Goal: Task Accomplishment & Management: Complete application form

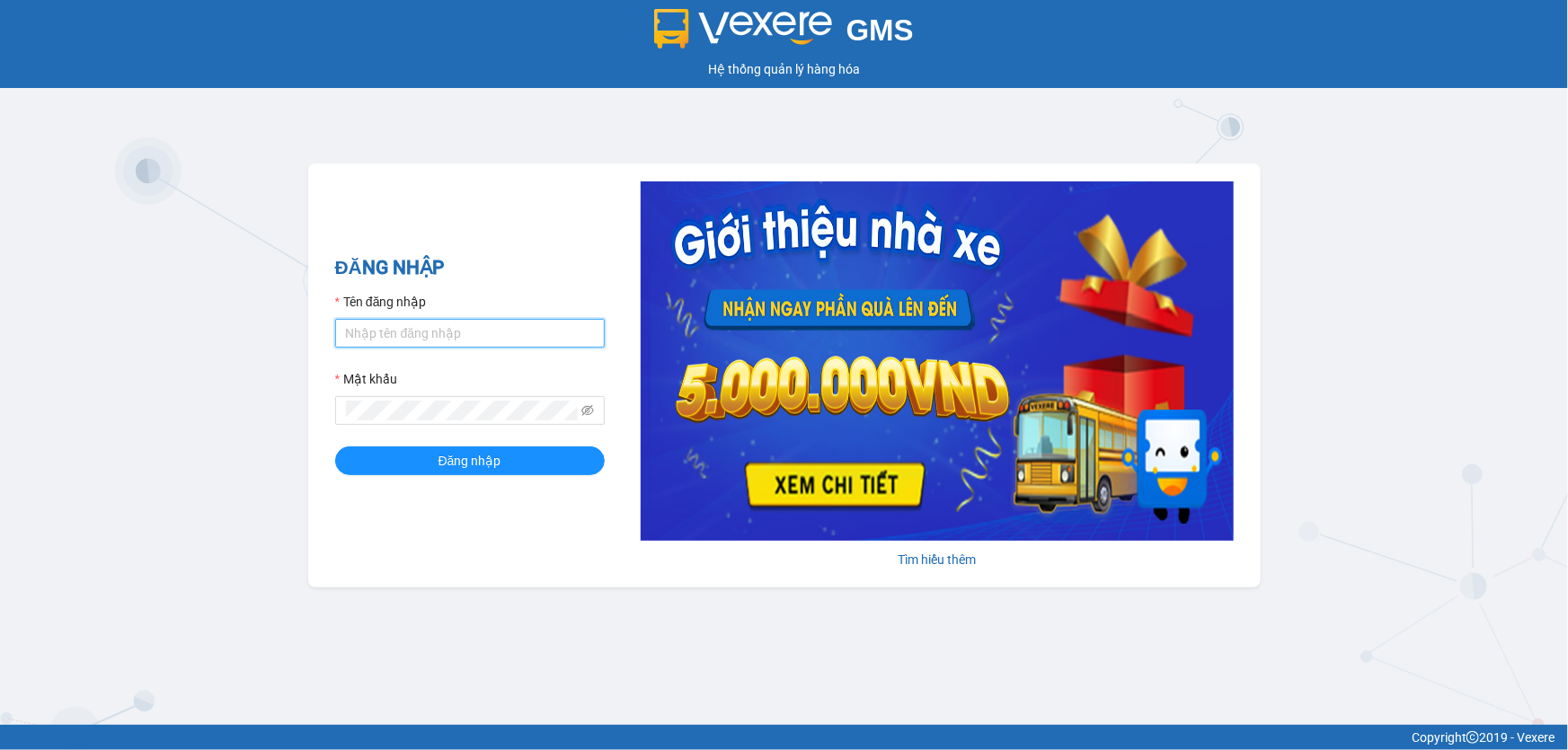
click at [425, 326] on input "Tên đăng nhập" at bounding box center [469, 333] width 270 height 28
type input "oanhxg.ct"
click at [335, 447] on button "Đăng nhập" at bounding box center [469, 460] width 270 height 28
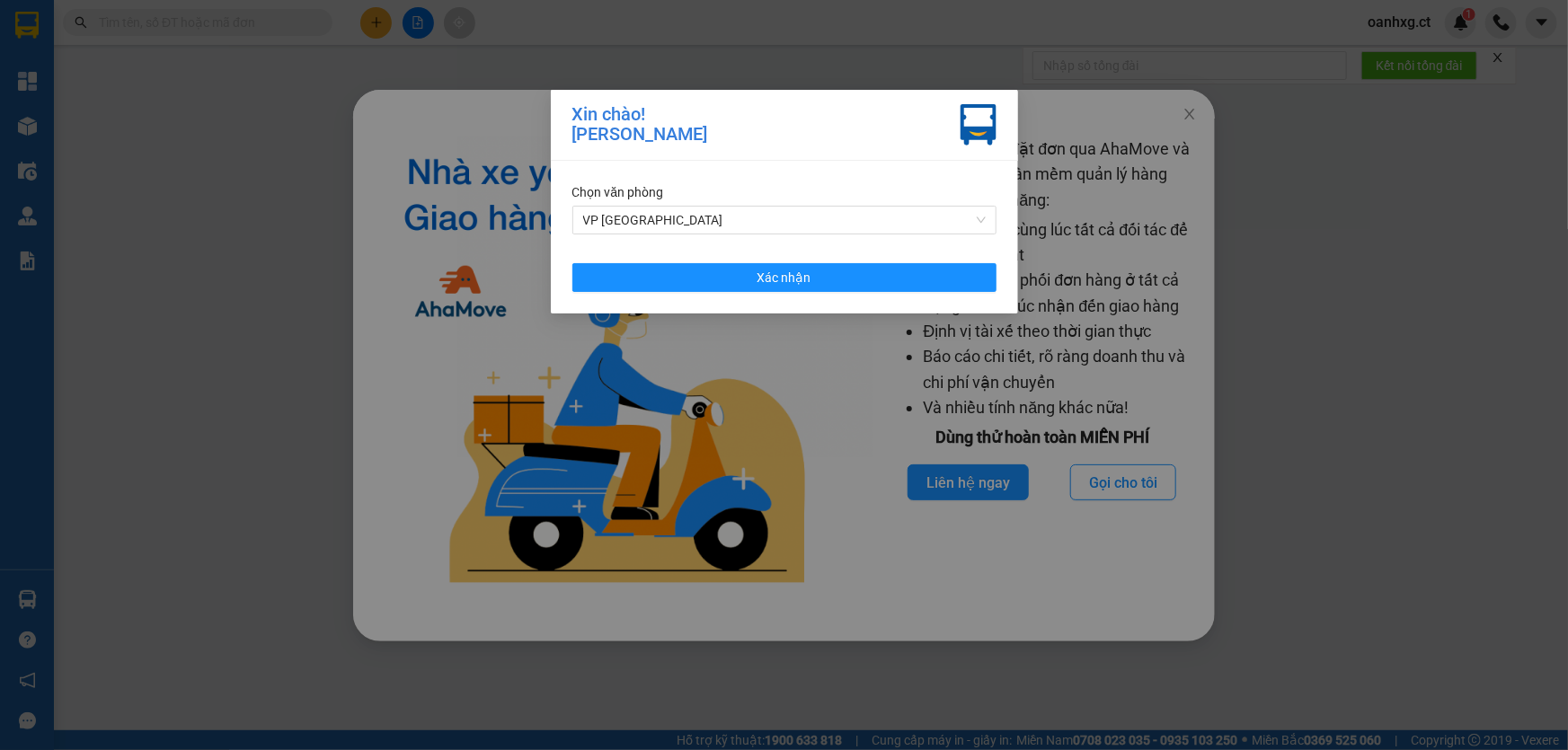
click at [944, 298] on div "Chọn văn phòng VP [PERSON_NAME] nhận" at bounding box center [784, 238] width 467 height 153
click at [939, 263] on button "Xác nhận" at bounding box center [784, 277] width 424 height 28
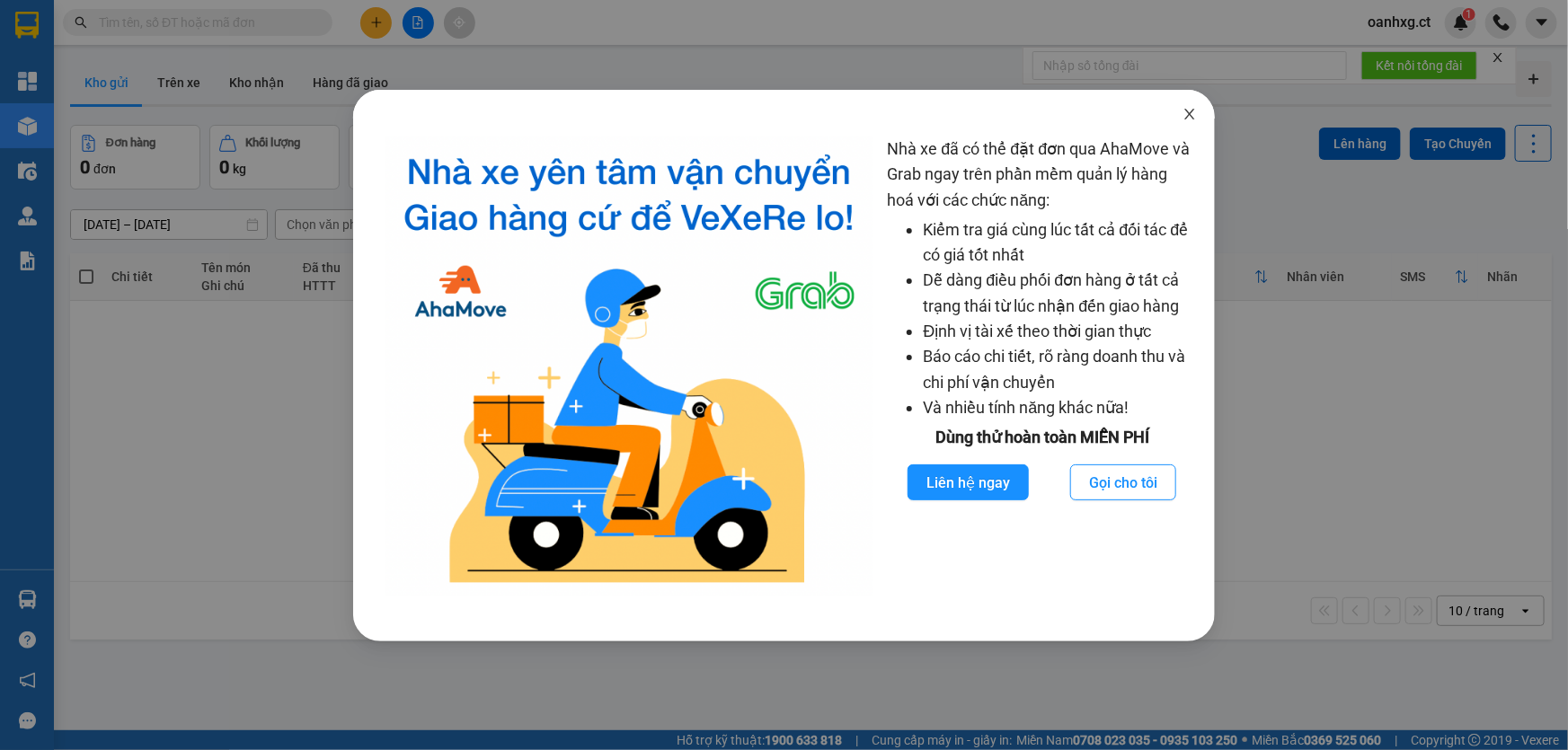
click at [1188, 115] on icon "close" at bounding box center [1189, 114] width 15 height 15
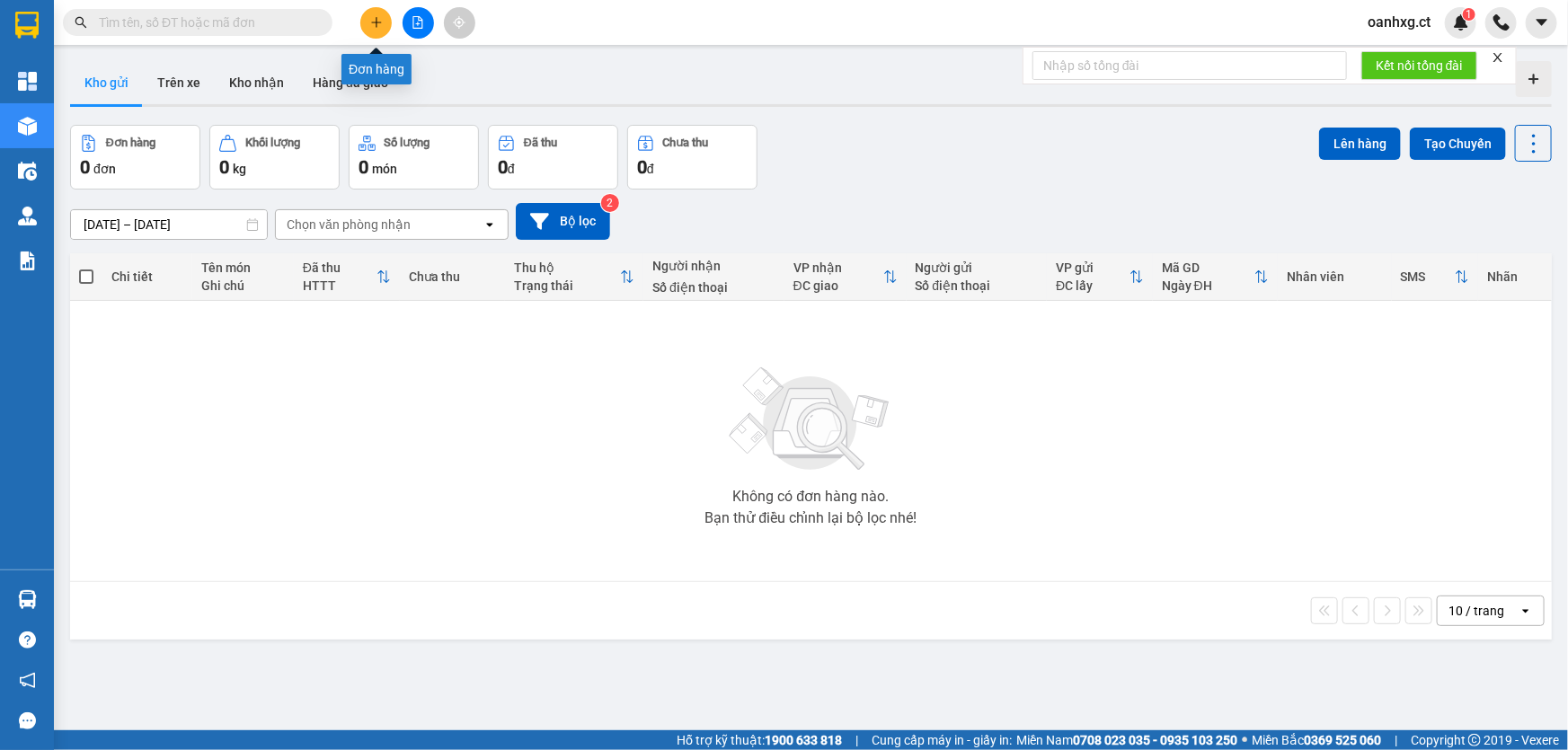
click at [370, 27] on icon "plus" at bounding box center [376, 22] width 13 height 13
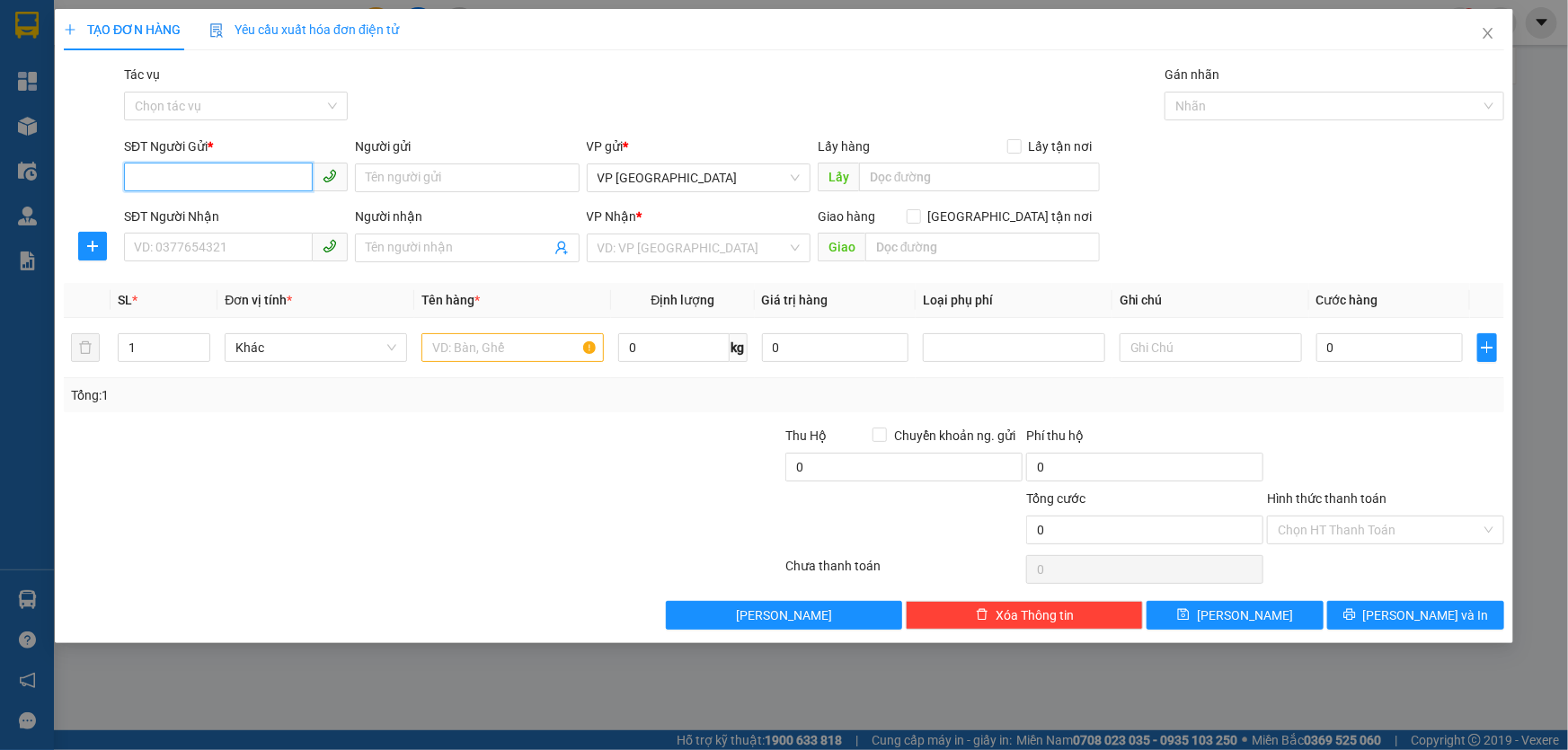
click at [217, 178] on input "SĐT Người Gửi *" at bounding box center [218, 177] width 189 height 28
type input "0337385907"
click at [193, 215] on div "0337385907" at bounding box center [236, 214] width 202 height 20
type input "0978282179"
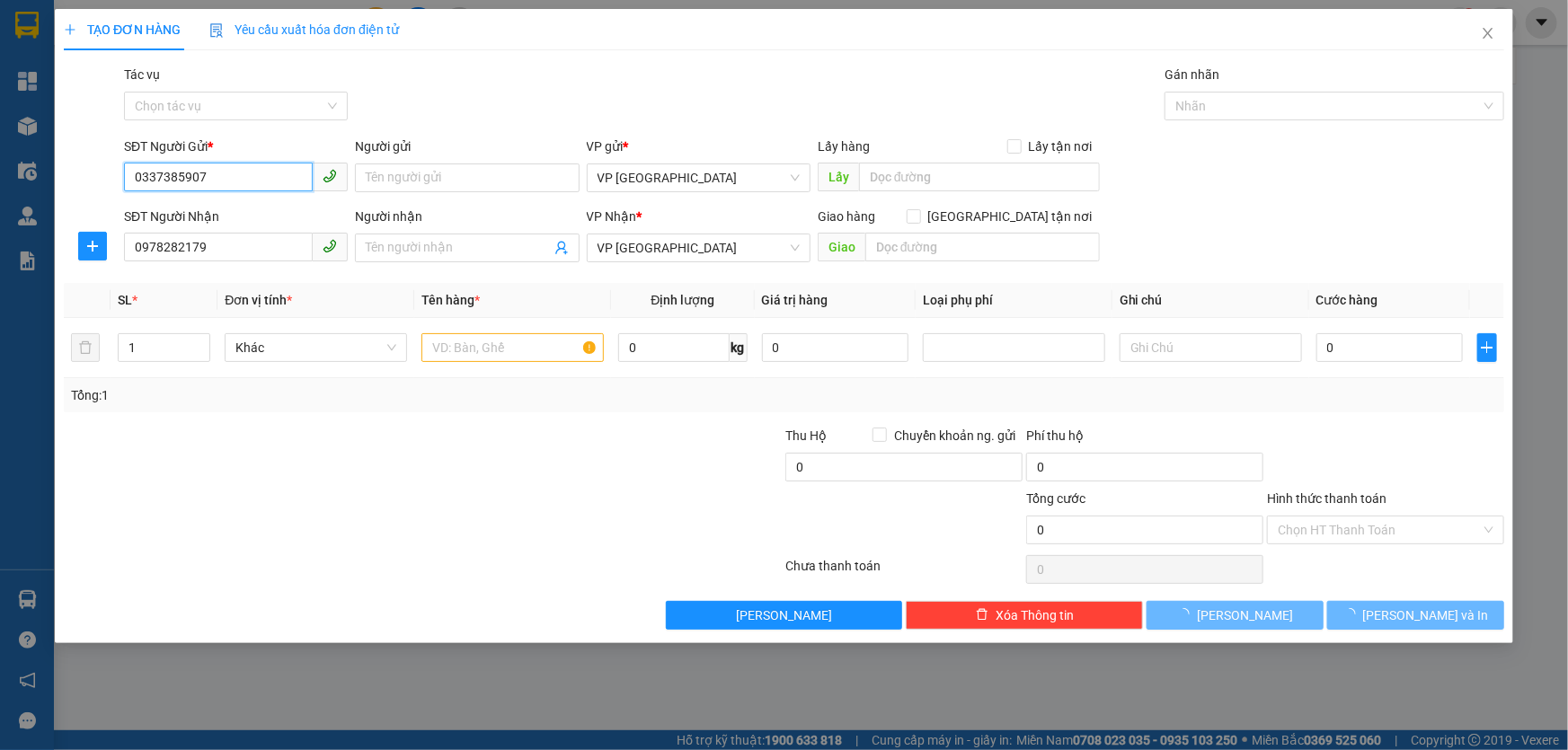
type input "30.000"
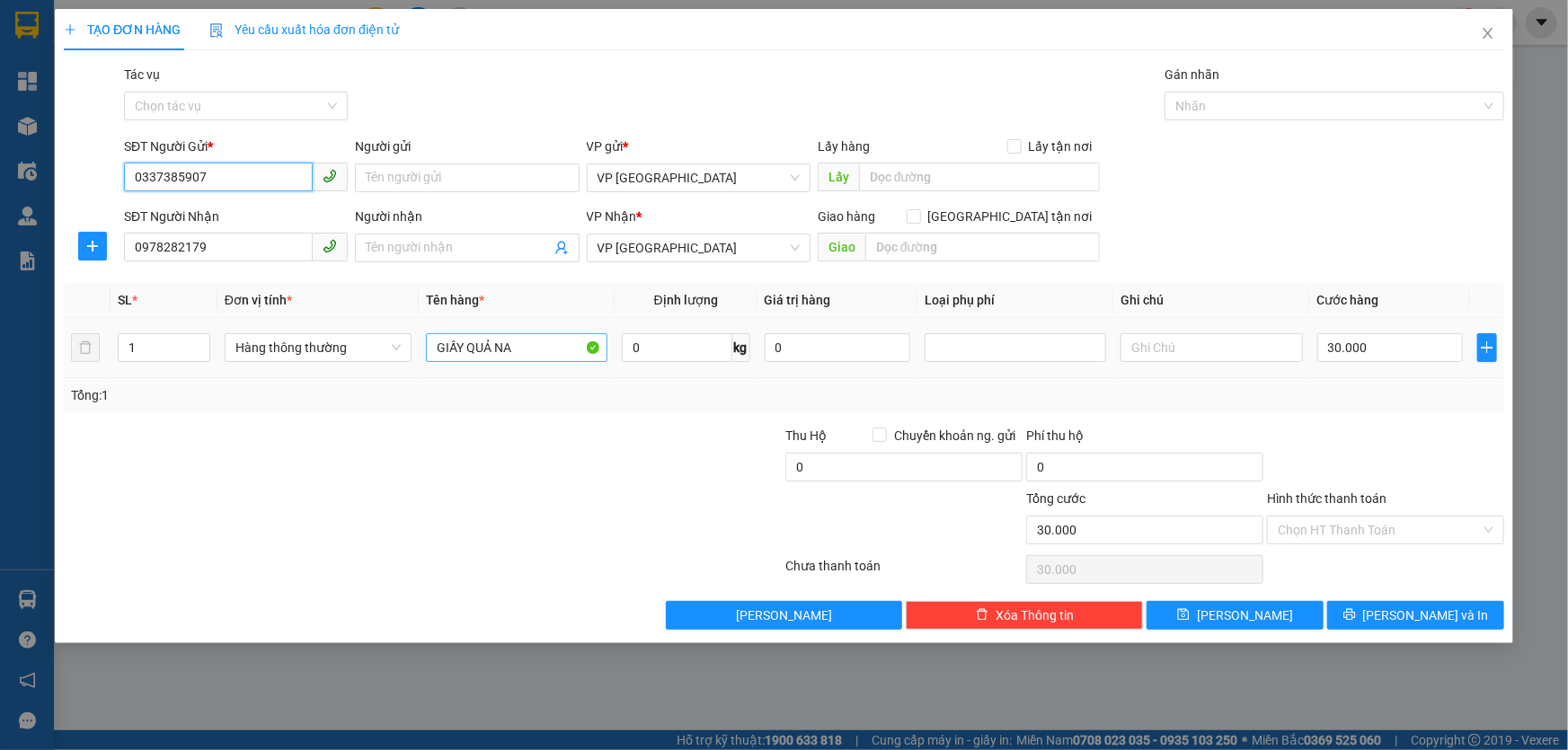
type input "0337385907"
drag, startPoint x: 426, startPoint y: 344, endPoint x: 576, endPoint y: 346, distance: 150.0
click at [576, 346] on input "GIẤY QUẢ NA" at bounding box center [516, 347] width 182 height 28
type input "bọc cá khô"
click at [1406, 352] on input "30.000" at bounding box center [1389, 347] width 146 height 28
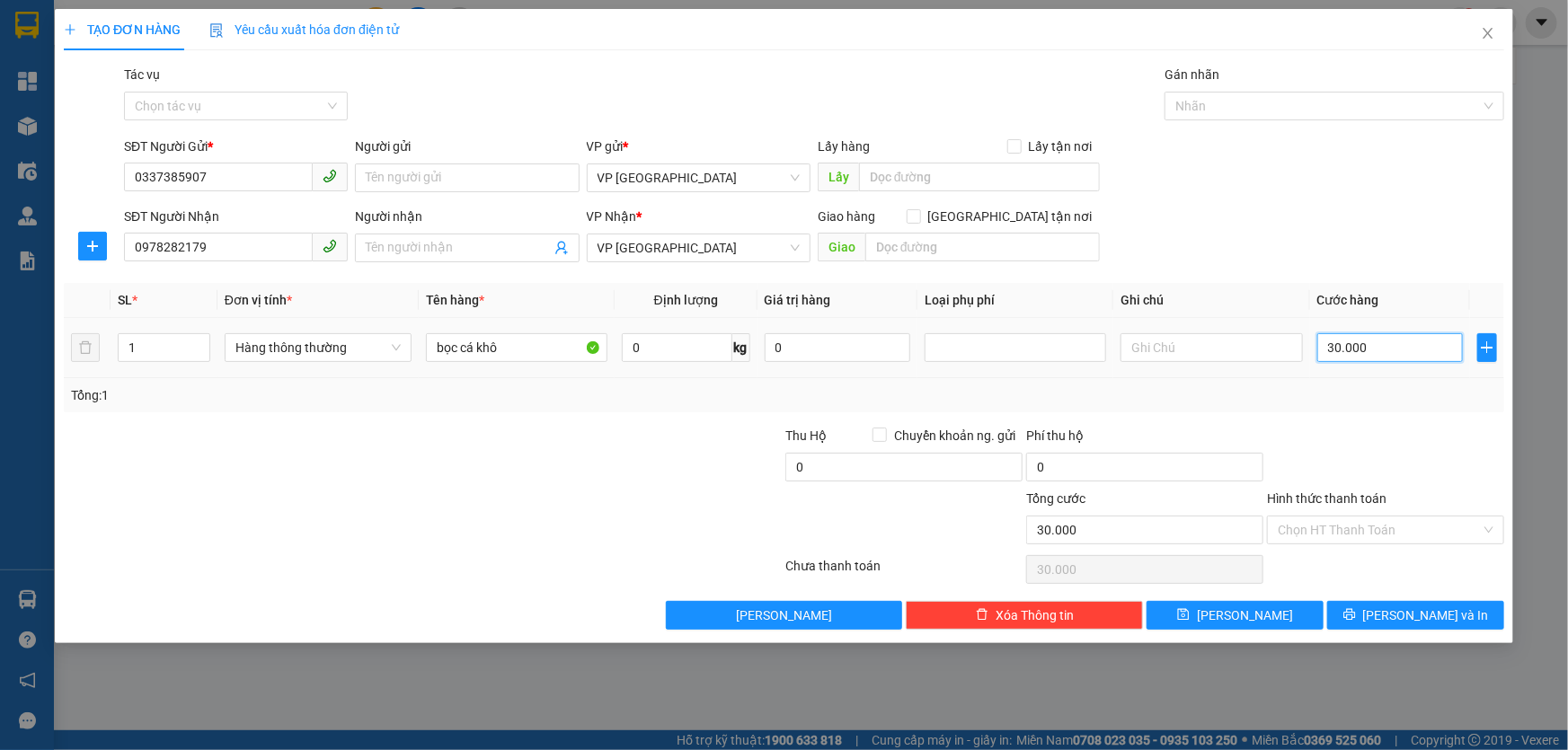
type input "0"
type input "003"
type input "3"
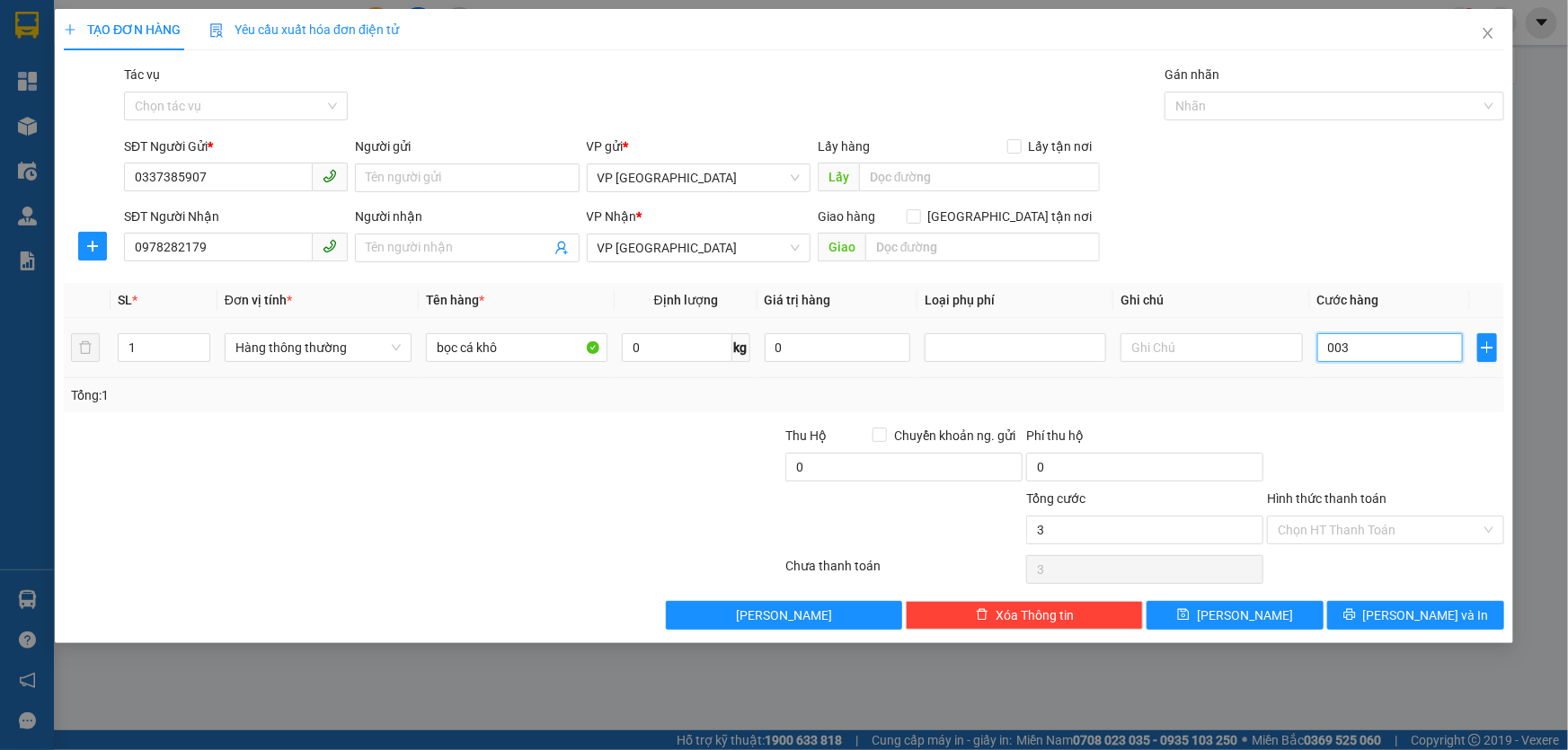
type input "30"
type input "0.030"
click at [1401, 400] on div "Tổng: 1" at bounding box center [784, 396] width 1426 height 20
type input "30.000"
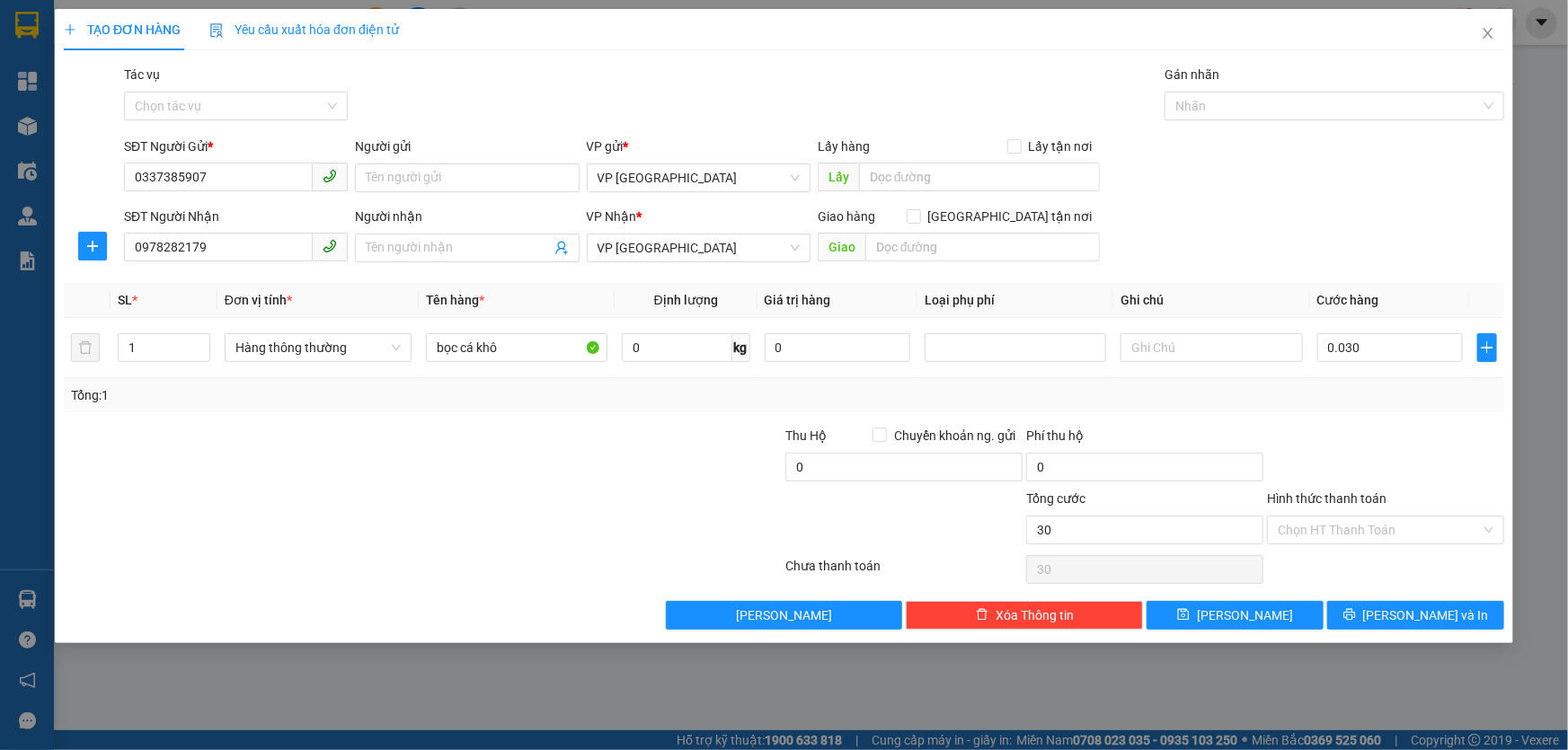
type input "30.000"
click at [1359, 525] on input "Hình thức thanh toán" at bounding box center [1379, 529] width 203 height 27
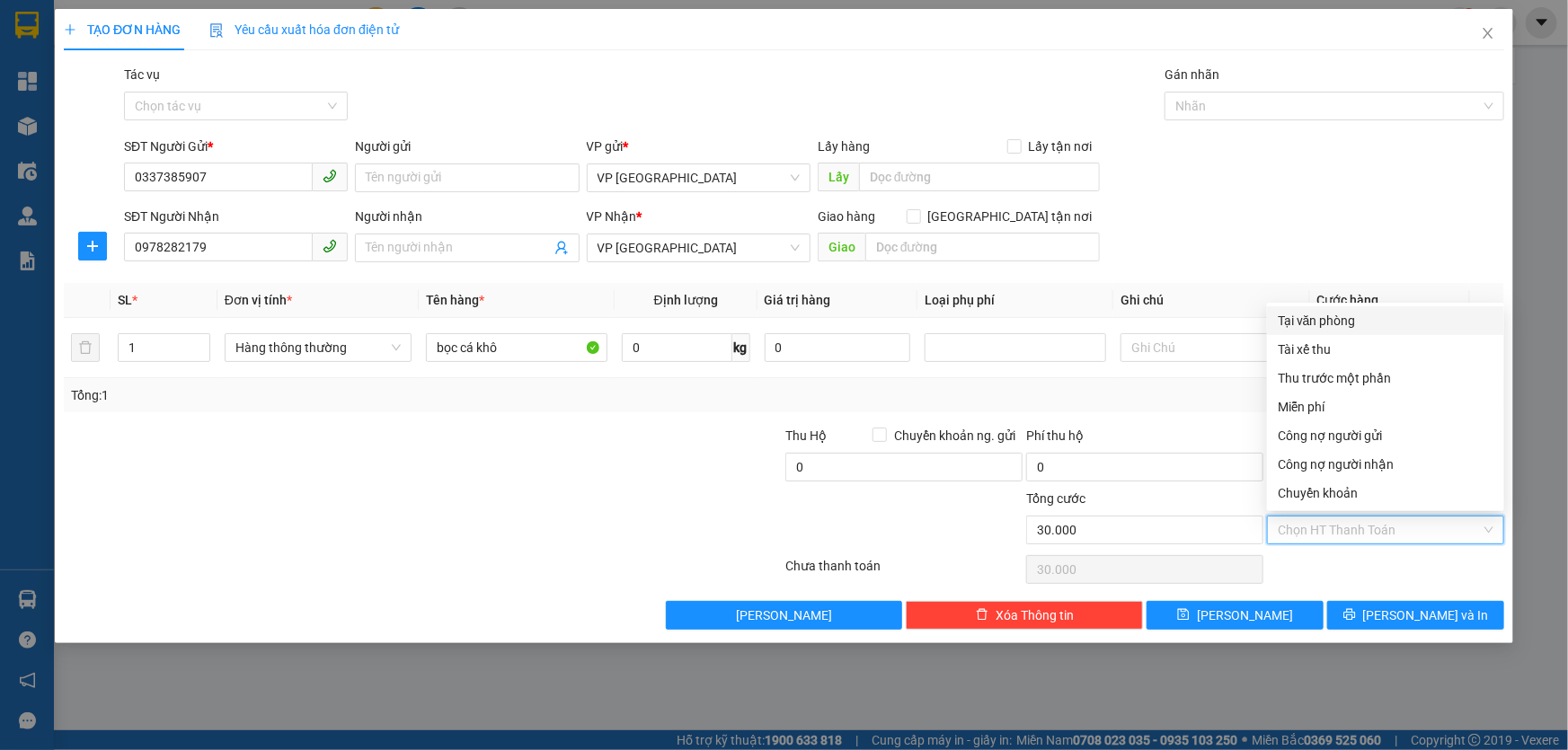
click at [1341, 316] on div "Tại văn phòng" at bounding box center [1385, 321] width 216 height 20
type input "0"
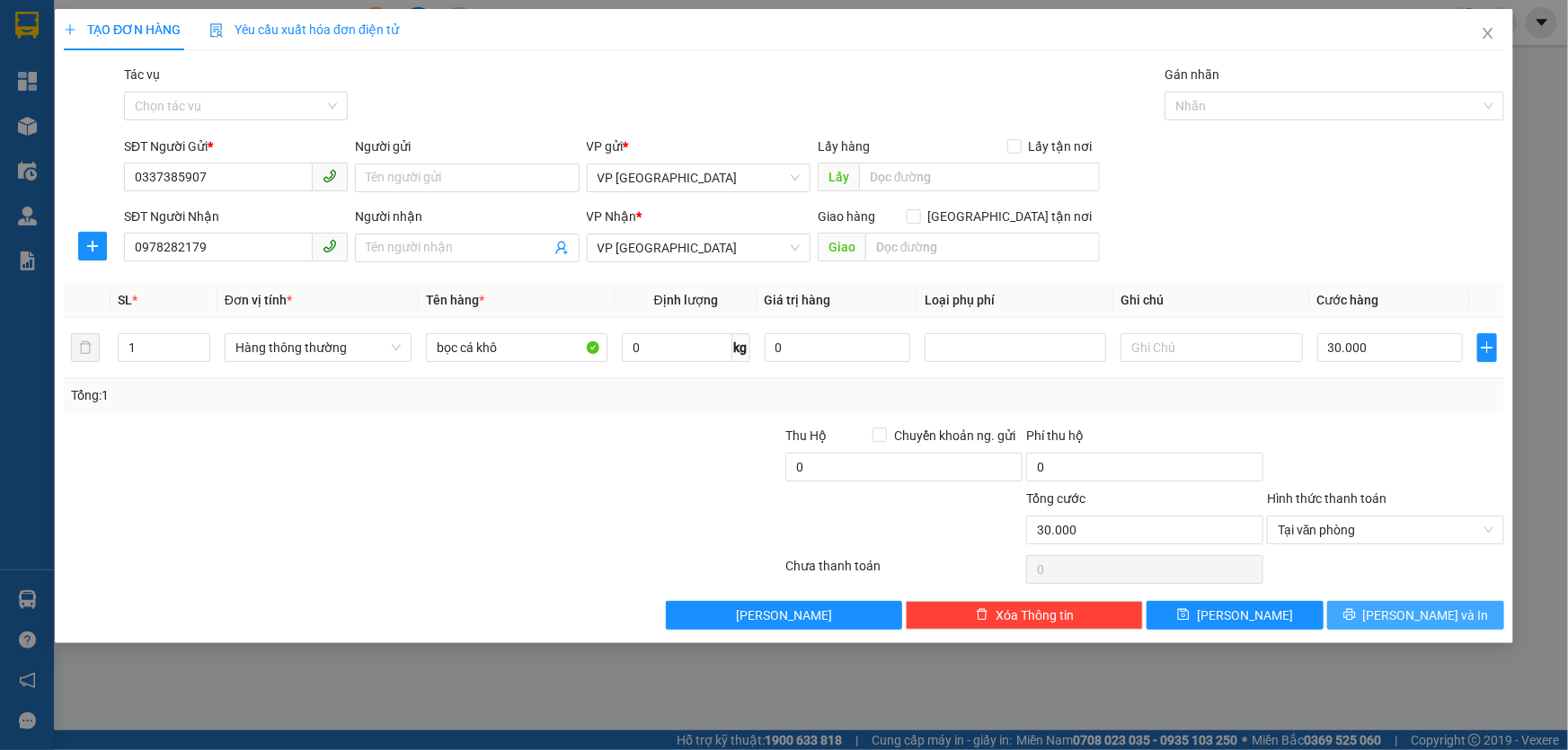
click at [1433, 616] on span "[PERSON_NAME] và In" at bounding box center [1426, 616] width 126 height 20
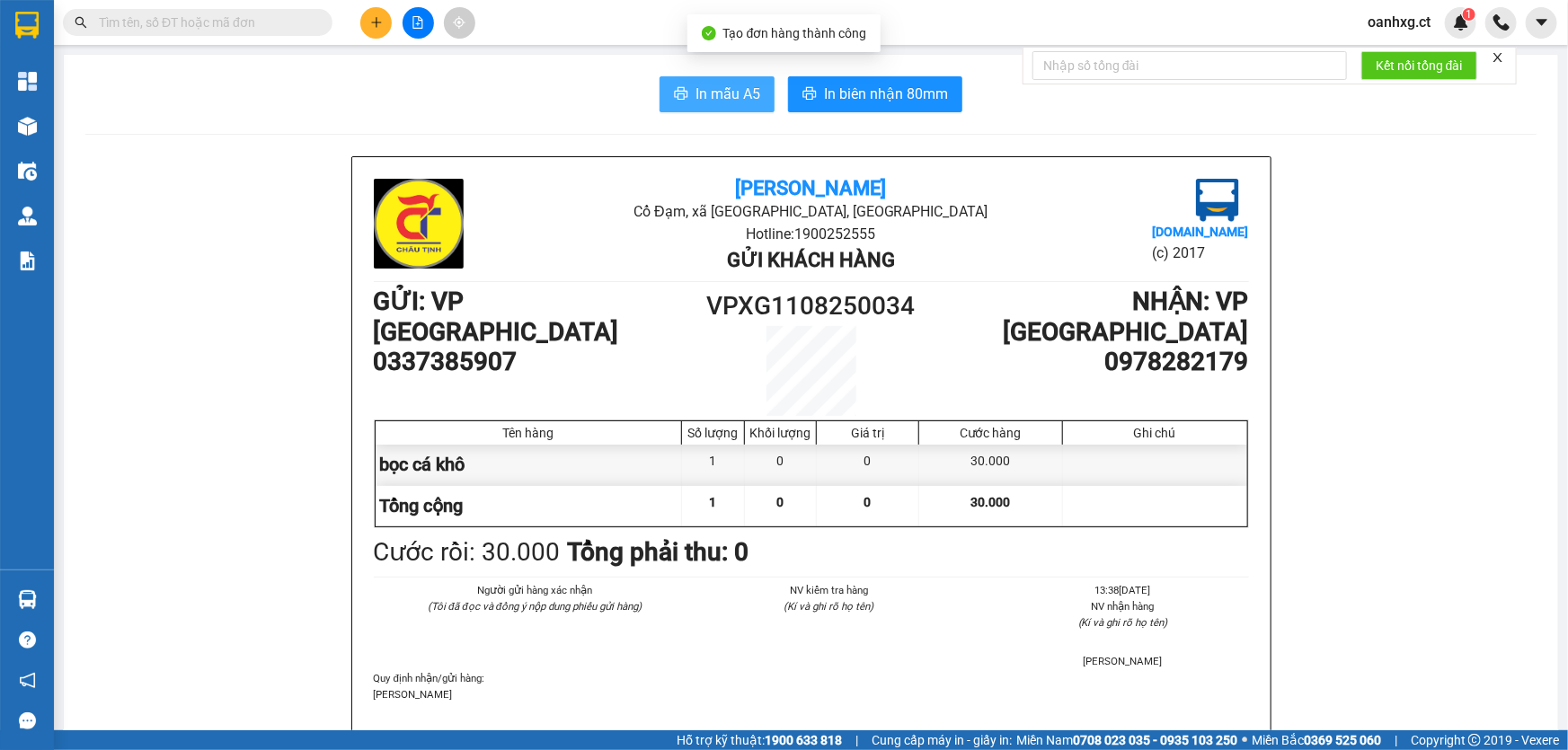
click at [724, 100] on span "In mẫu A5" at bounding box center [728, 93] width 65 height 23
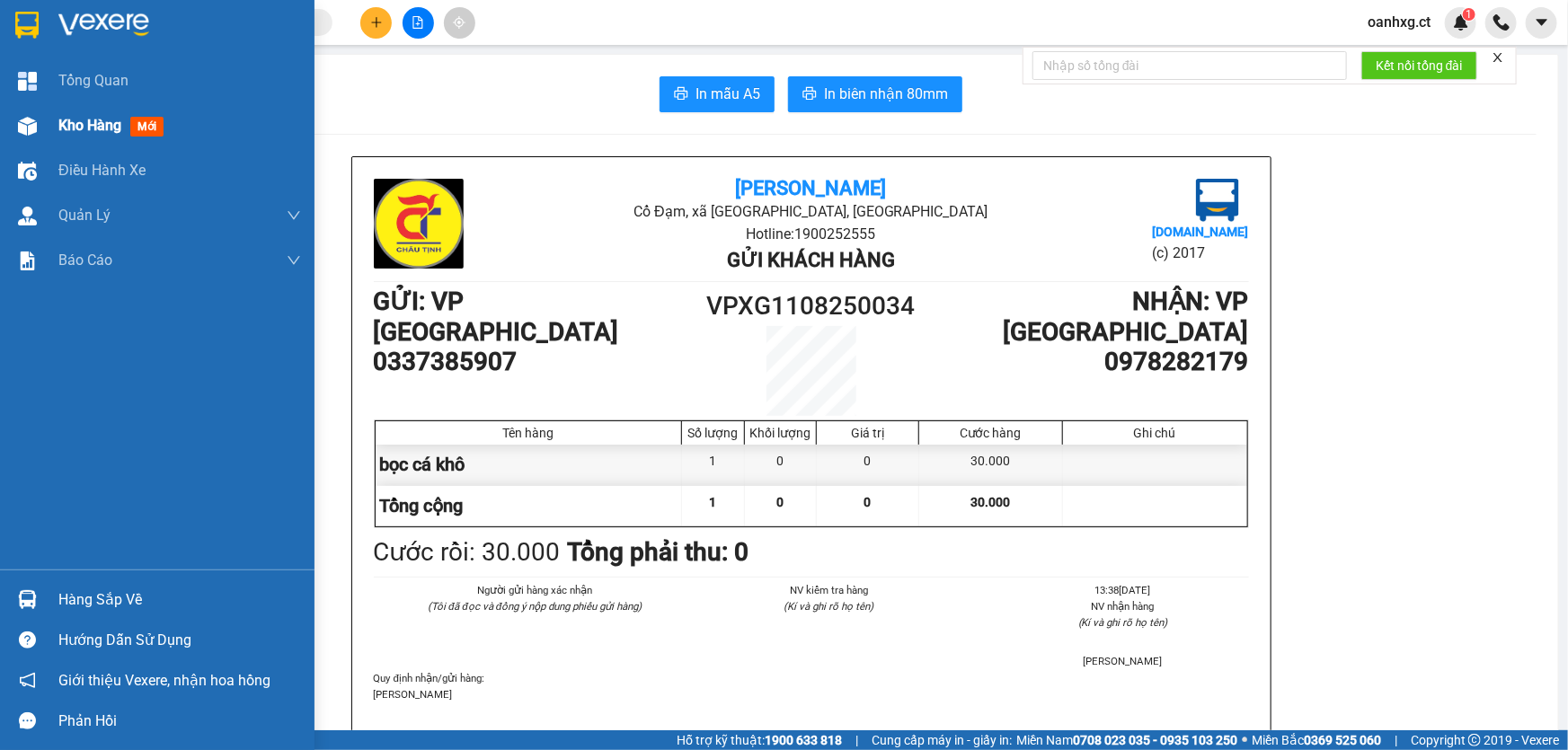
click at [76, 125] on span "Kho hàng" at bounding box center [89, 125] width 63 height 17
